Goal: Task Accomplishment & Management: Use online tool/utility

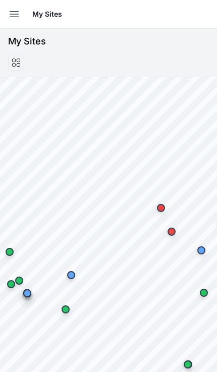
click at [8, 18] on button "Open sidebar" at bounding box center [14, 14] width 22 height 22
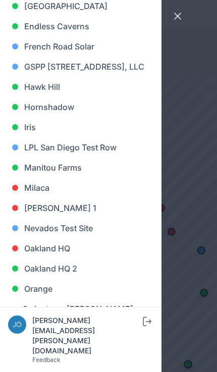
scroll to position [417, 0]
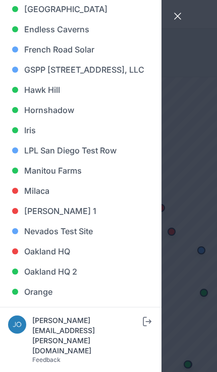
click at [46, 140] on link "Iris" at bounding box center [80, 130] width 145 height 20
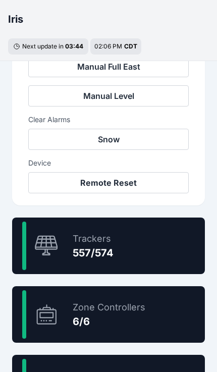
scroll to position [499, 0]
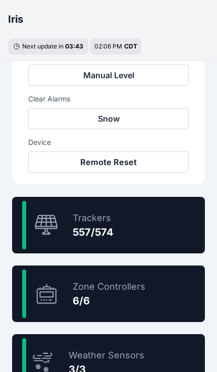
click at [158, 221] on div "97.0 % Trackers 557/574" at bounding box center [108, 225] width 193 height 57
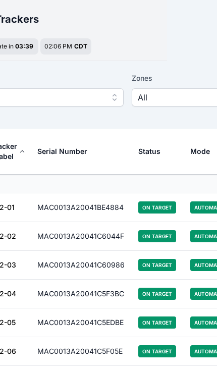
scroll to position [30, 83]
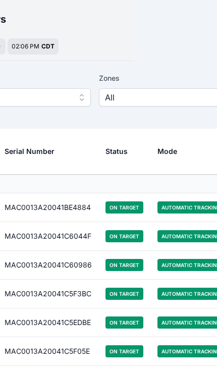
click at [163, 98] on span "All" at bounding box center [172, 97] width 135 height 12
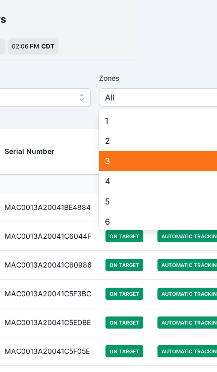
click at [121, 162] on span "3" at bounding box center [173, 161] width 137 height 12
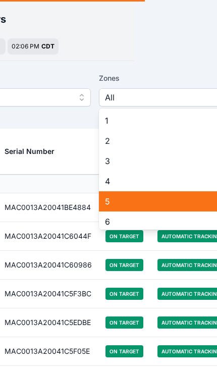
click at [121, 202] on span "5" at bounding box center [173, 201] width 137 height 12
click at [120, 202] on span "5" at bounding box center [173, 201] width 137 height 12
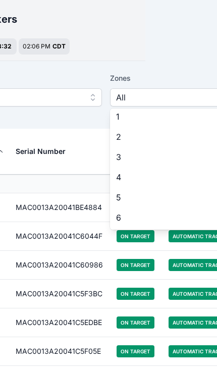
scroll to position [4, 0]
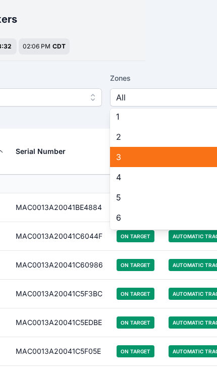
click at [129, 158] on span "3" at bounding box center [184, 157] width 137 height 12
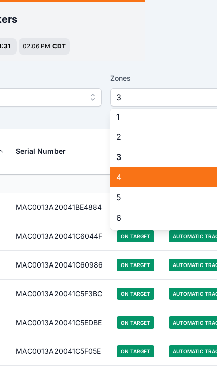
click at [131, 181] on span "4" at bounding box center [184, 177] width 137 height 12
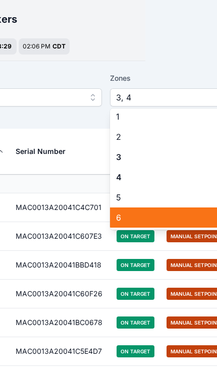
click at [141, 220] on span "6" at bounding box center [184, 217] width 137 height 12
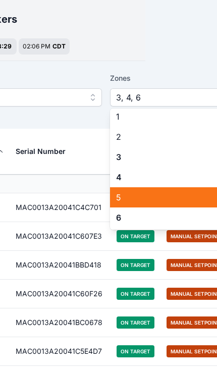
click at [135, 199] on span "5" at bounding box center [184, 197] width 137 height 12
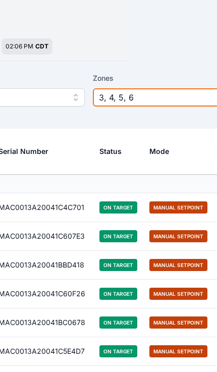
scroll to position [30, 0]
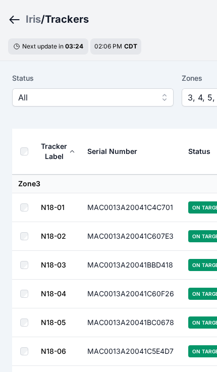
click at [15, 144] on th at bounding box center [26, 152] width 28 height 46
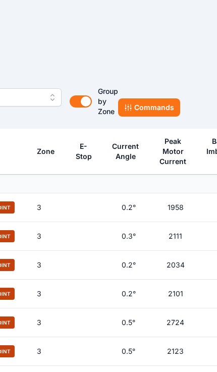
click at [168, 108] on button "Commands" at bounding box center [149, 107] width 62 height 18
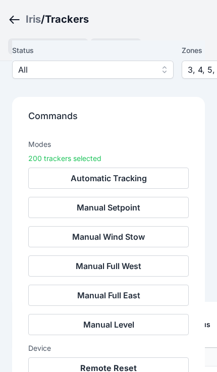
scroll to position [159, 0]
click at [182, 99] on div "Commands Modes 200 trackers selected Automatic Tracking Manual Setpoint Manual …" at bounding box center [108, 244] width 193 height 294
click at [176, 29] on nav "Iris / Trackers" at bounding box center [108, 19] width 201 height 26
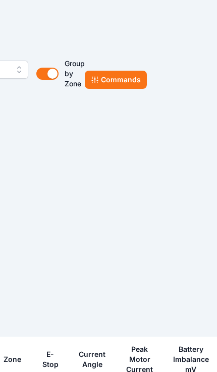
scroll to position [0, 0]
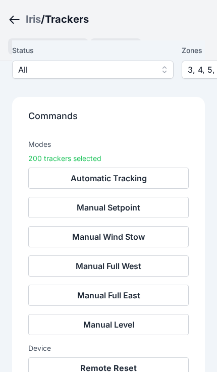
click at [168, 27] on nav "Iris / Trackers" at bounding box center [108, 19] width 201 height 26
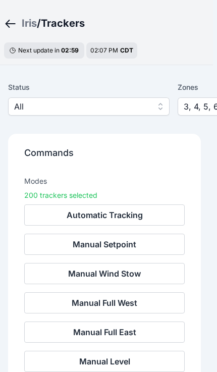
click at [173, 36] on nav "Iris / Trackers" at bounding box center [104, 23] width 201 height 26
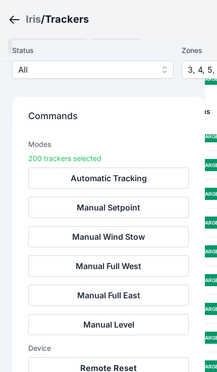
click at [153, 206] on button "Manual Setpoint" at bounding box center [108, 207] width 160 height 21
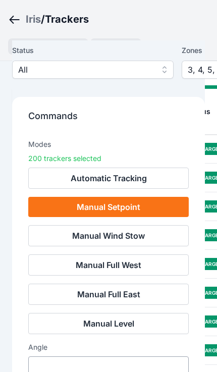
scroll to position [1124, 0]
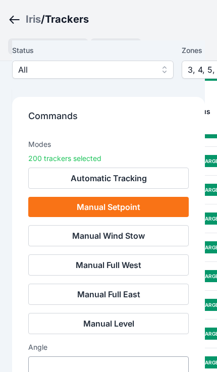
click at [72, 20] on h3 "Trackers" at bounding box center [67, 19] width 44 height 14
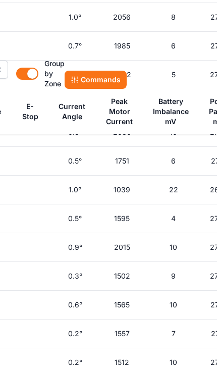
scroll to position [1124, 353]
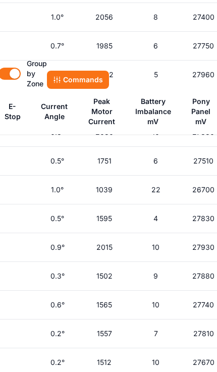
click at [72, 82] on button "Commands" at bounding box center [78, 80] width 62 height 18
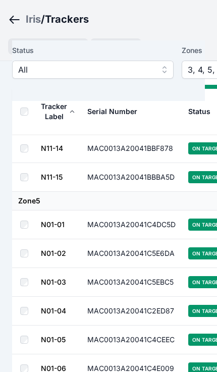
scroll to position [5688, 0]
